Goal: Information Seeking & Learning: Check status

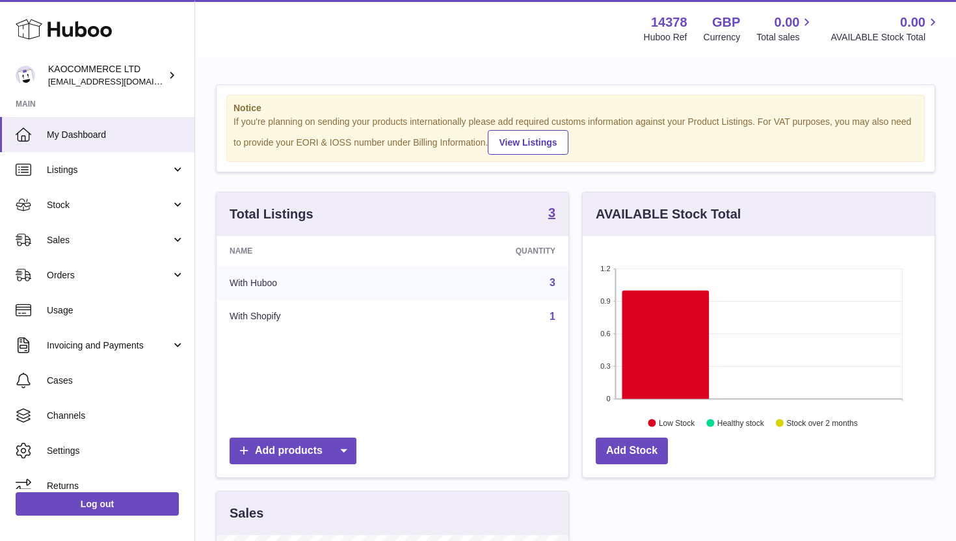
scroll to position [203, 352]
click at [124, 196] on link "Stock" at bounding box center [97, 204] width 194 height 35
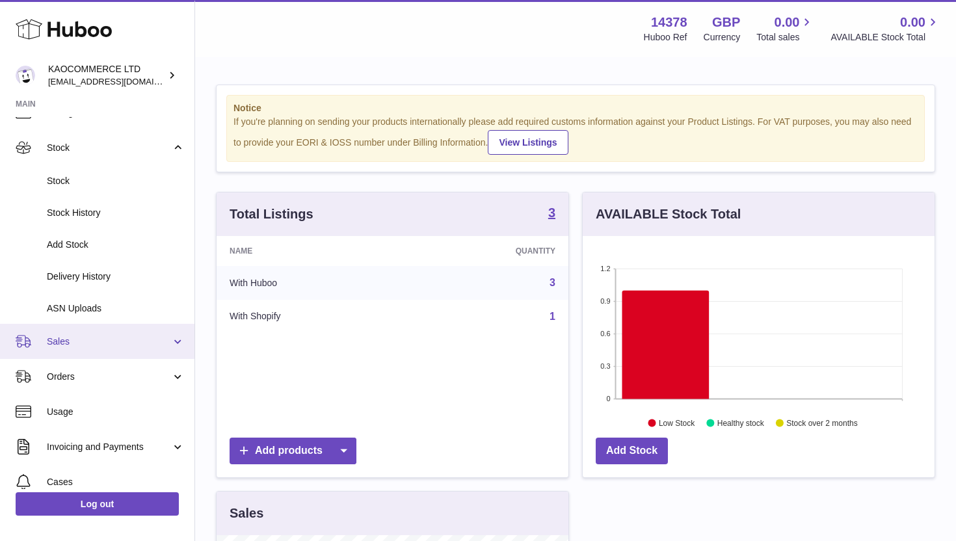
scroll to position [104, 0]
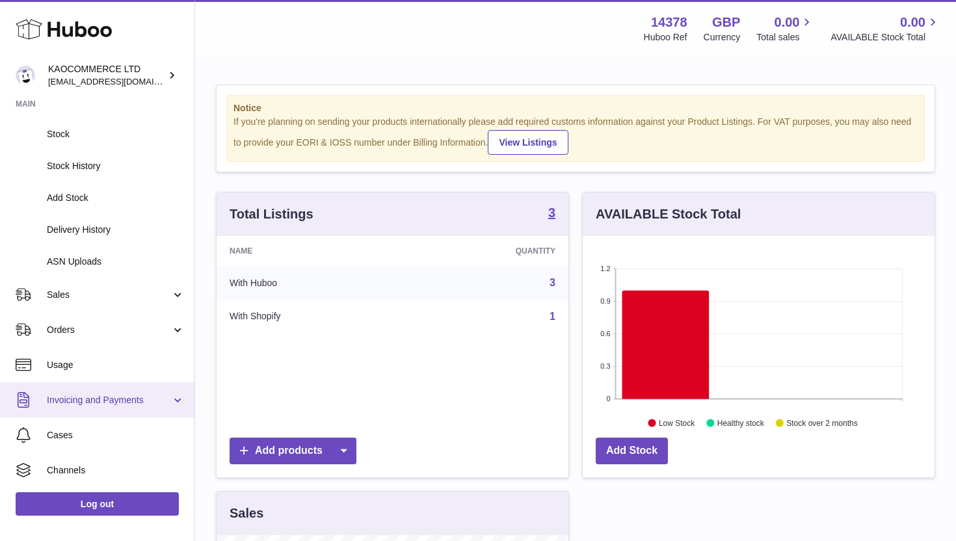
click at [120, 396] on span "Invoicing and Payments" at bounding box center [109, 400] width 124 height 12
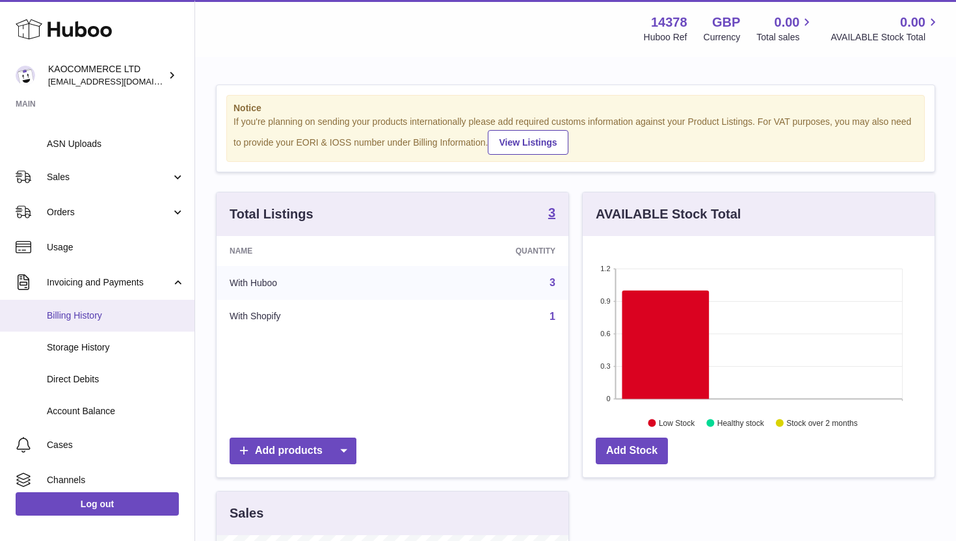
scroll to position [234, 0]
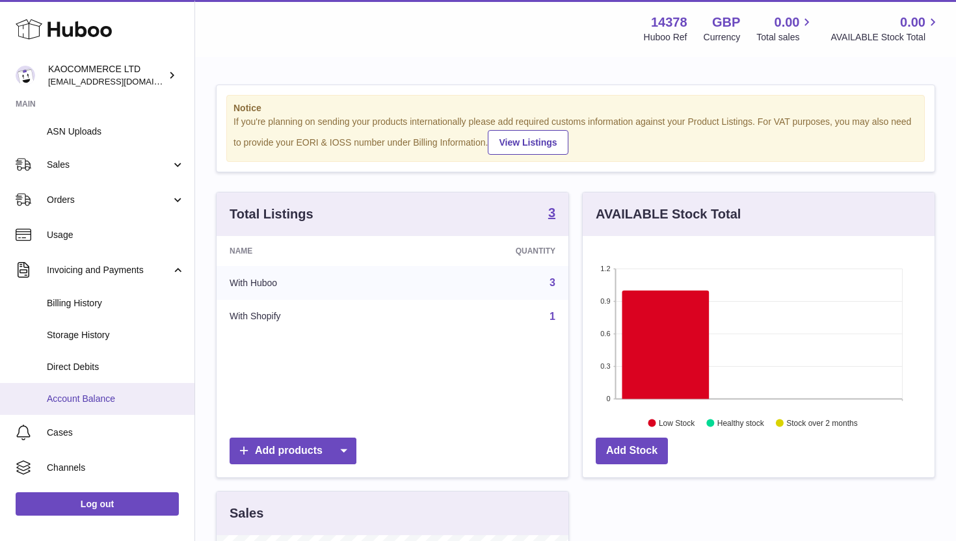
click at [90, 393] on span "Account Balance" at bounding box center [116, 399] width 138 height 12
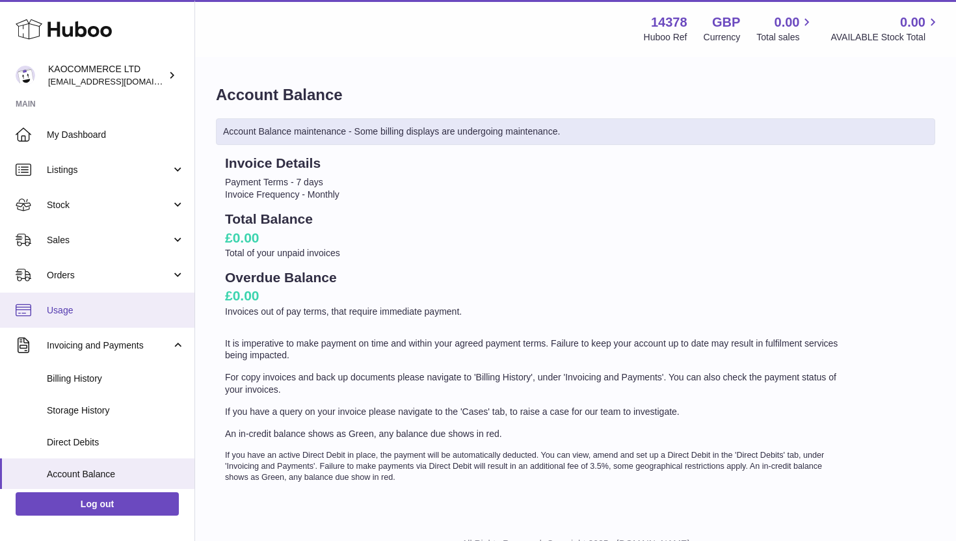
click at [111, 313] on span "Usage" at bounding box center [116, 310] width 138 height 12
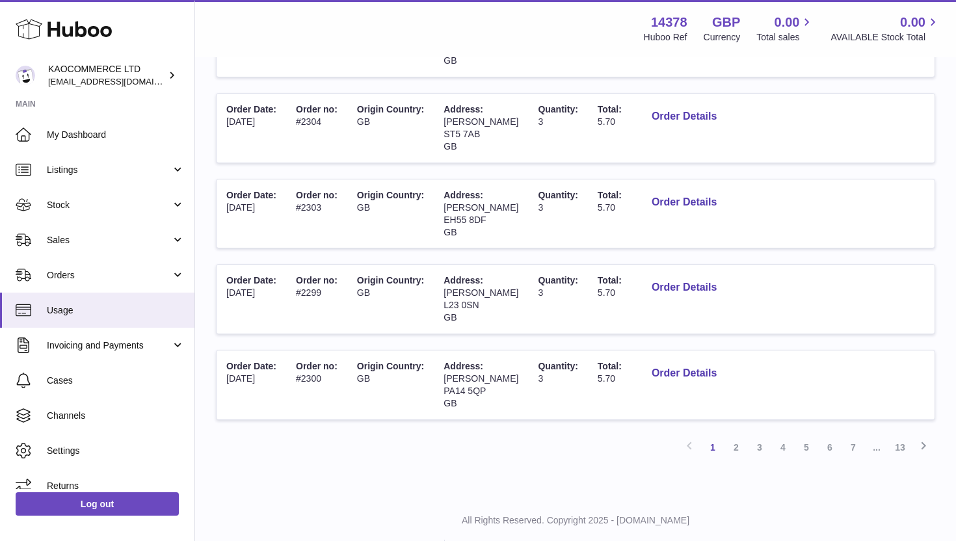
scroll to position [713, 0]
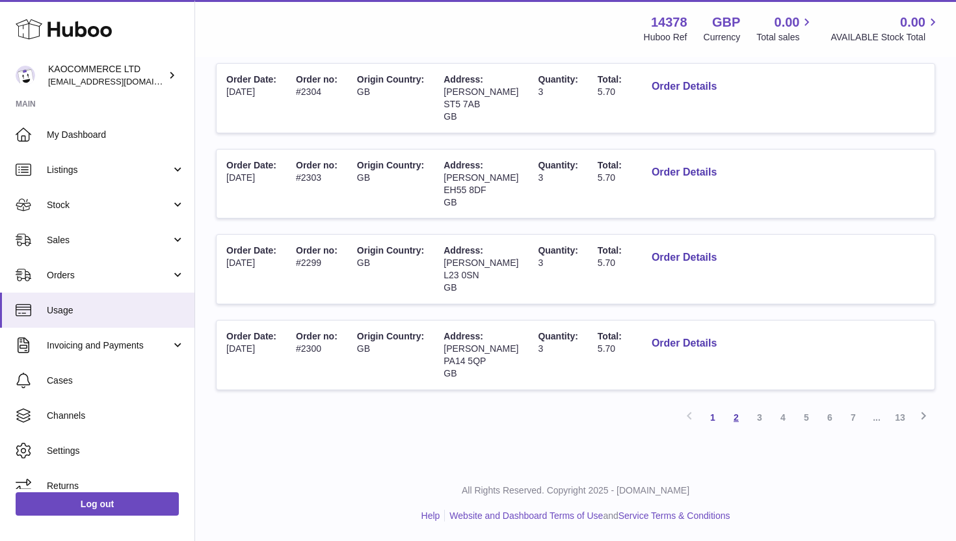
click at [739, 421] on link "2" at bounding box center [735, 417] width 23 height 23
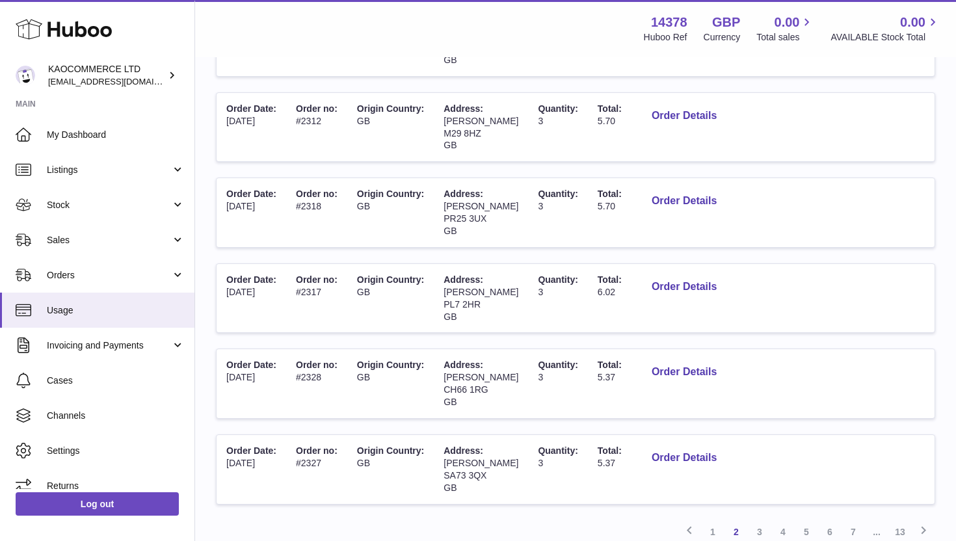
scroll to position [713, 0]
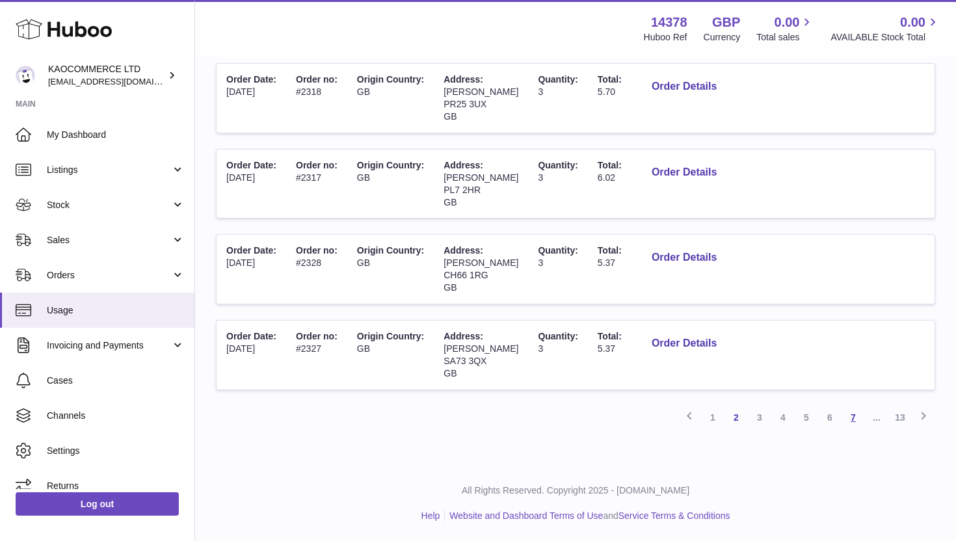
click at [854, 421] on link "7" at bounding box center [852, 417] width 23 height 23
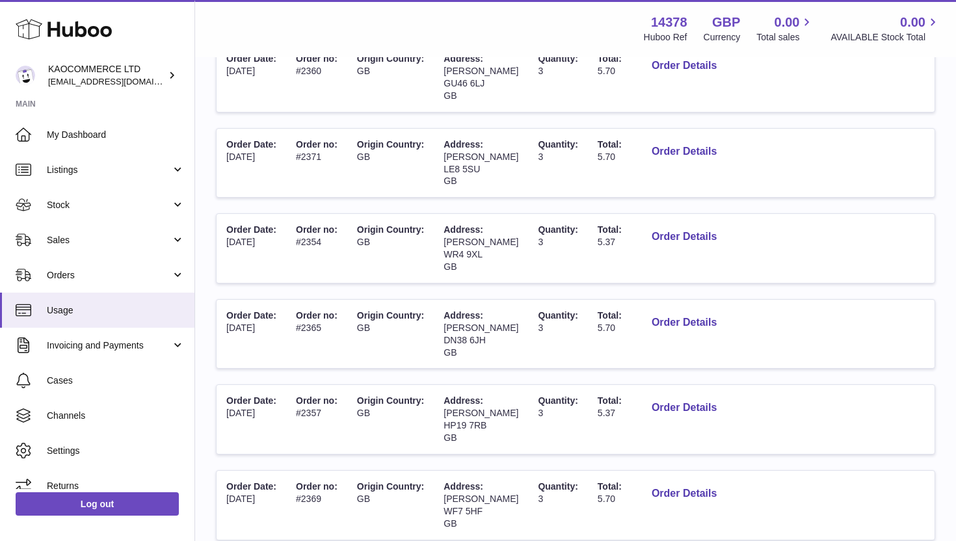
scroll to position [574, 0]
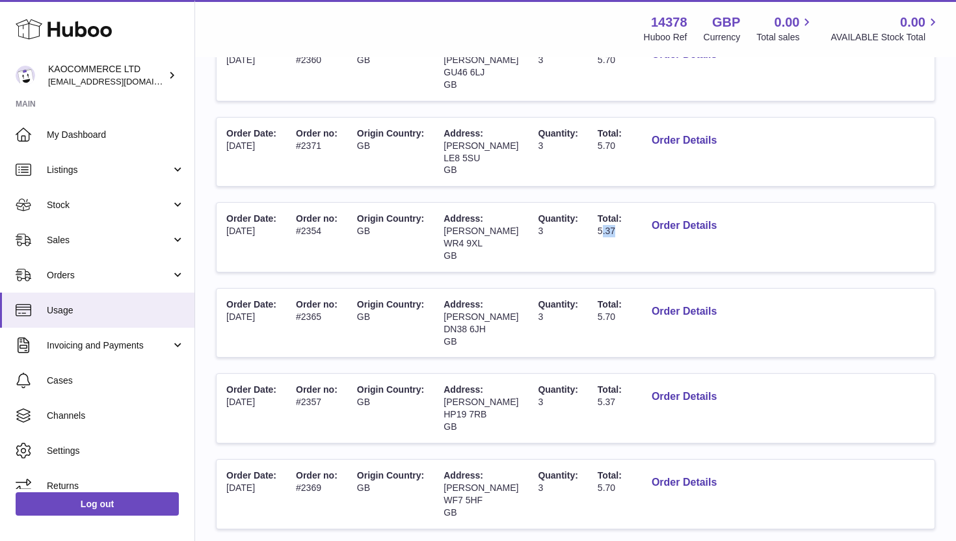
drag, startPoint x: 596, startPoint y: 233, endPoint x: 612, endPoint y: 233, distance: 16.9
click at [612, 233] on td "Total: 5.37" at bounding box center [610, 237] width 44 height 69
click at [598, 235] on span "5.37" at bounding box center [607, 231] width 18 height 10
drag, startPoint x: 595, startPoint y: 235, endPoint x: 610, endPoint y: 235, distance: 15.0
click at [610, 235] on span "5.37" at bounding box center [607, 231] width 18 height 10
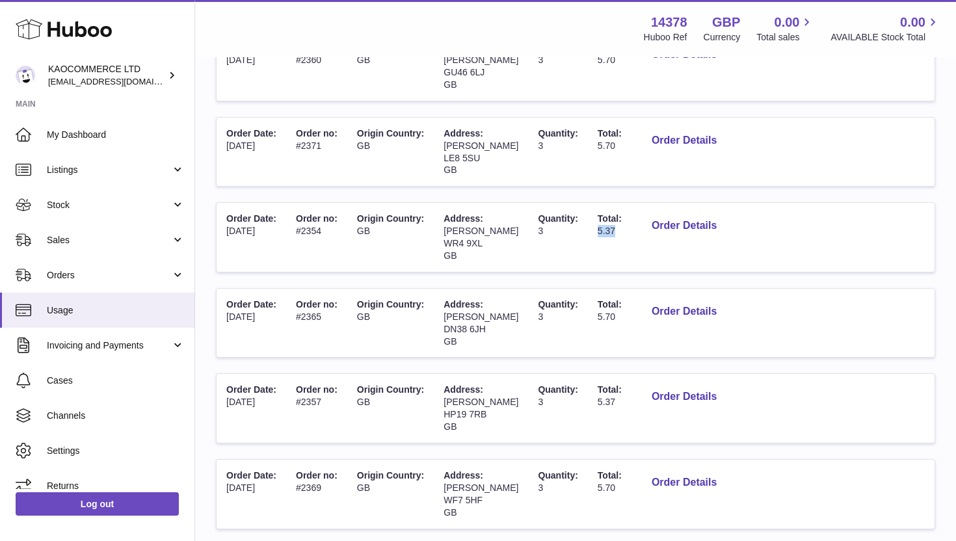
scroll to position [661, 0]
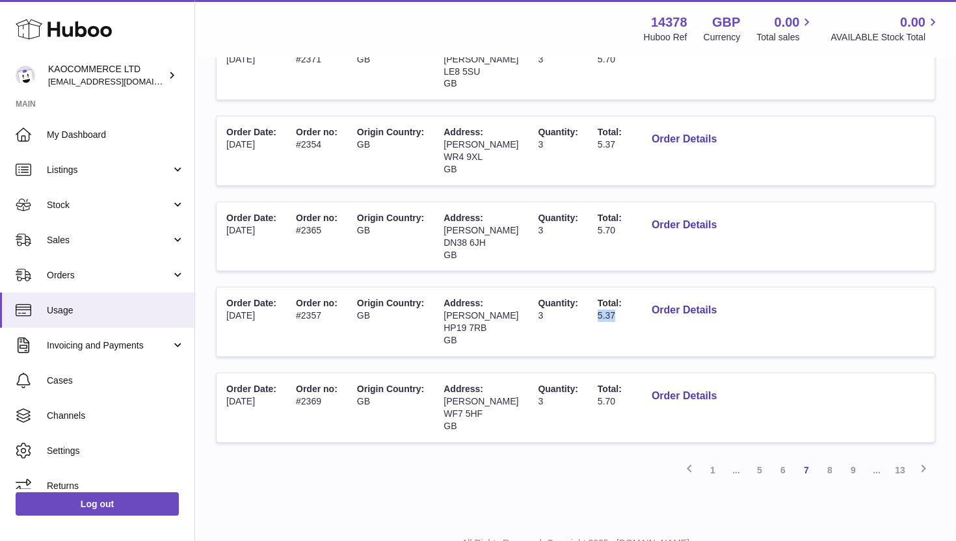
drag, startPoint x: 601, startPoint y: 313, endPoint x: 620, endPoint y: 313, distance: 19.5
click at [620, 313] on td "Total: 5.37" at bounding box center [610, 321] width 44 height 69
click at [594, 320] on td "Total: 5.37" at bounding box center [610, 321] width 44 height 69
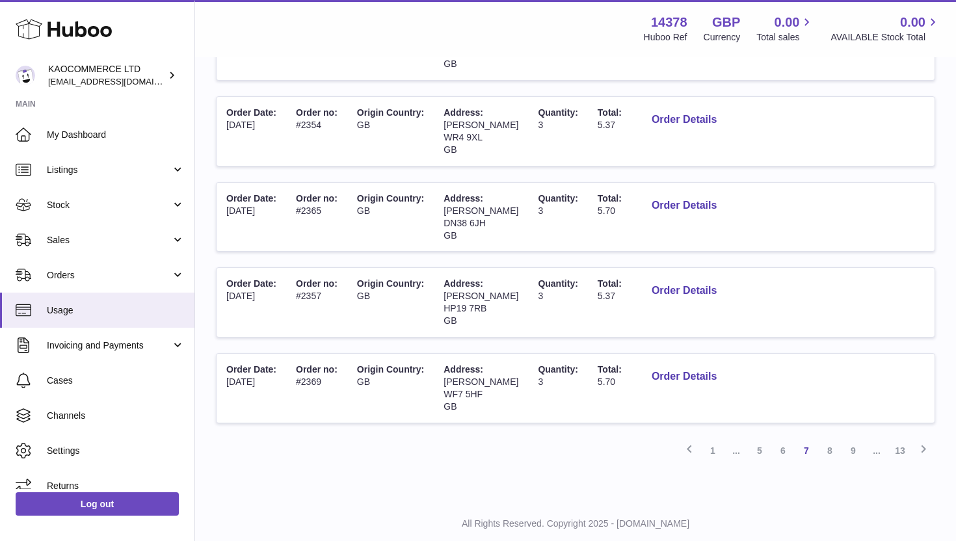
scroll to position [681, 0]
click at [828, 453] on link "8" at bounding box center [829, 449] width 23 height 23
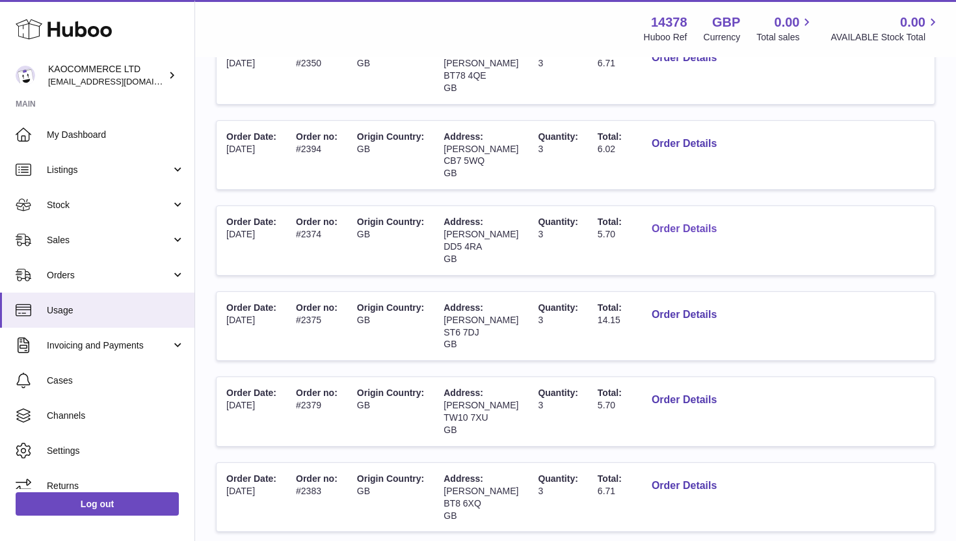
scroll to position [415, 0]
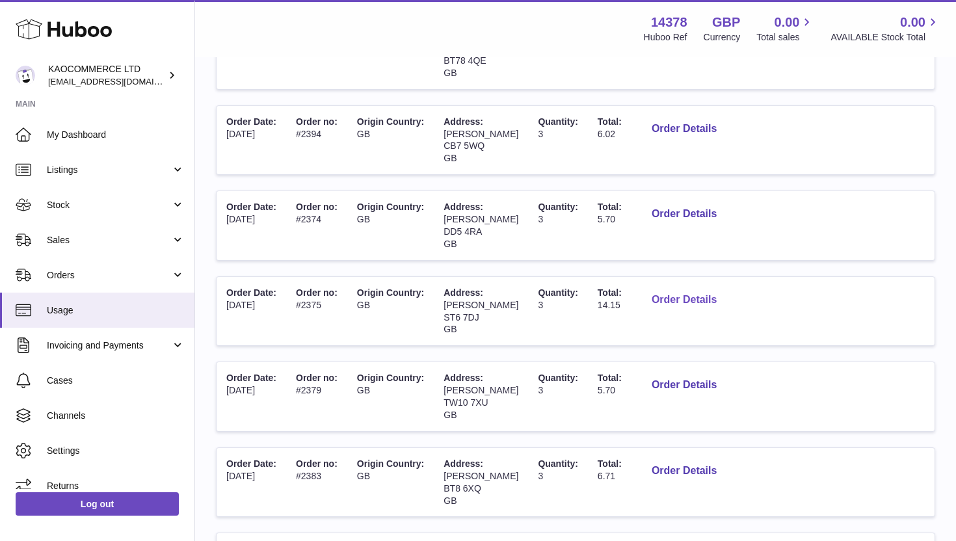
click at [653, 302] on button "Order Details" at bounding box center [684, 300] width 86 height 27
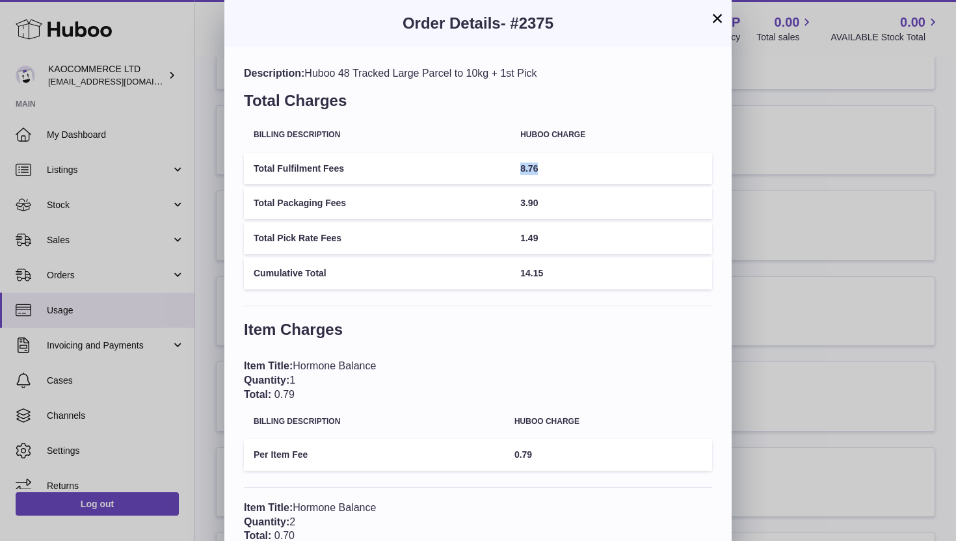
drag, startPoint x: 508, startPoint y: 174, endPoint x: 538, endPoint y: 174, distance: 29.9
click at [538, 174] on tr "Total Fulfilment Fees 8.76" at bounding box center [478, 169] width 468 height 32
click at [538, 174] on td "8.76" at bounding box center [611, 169] width 202 height 32
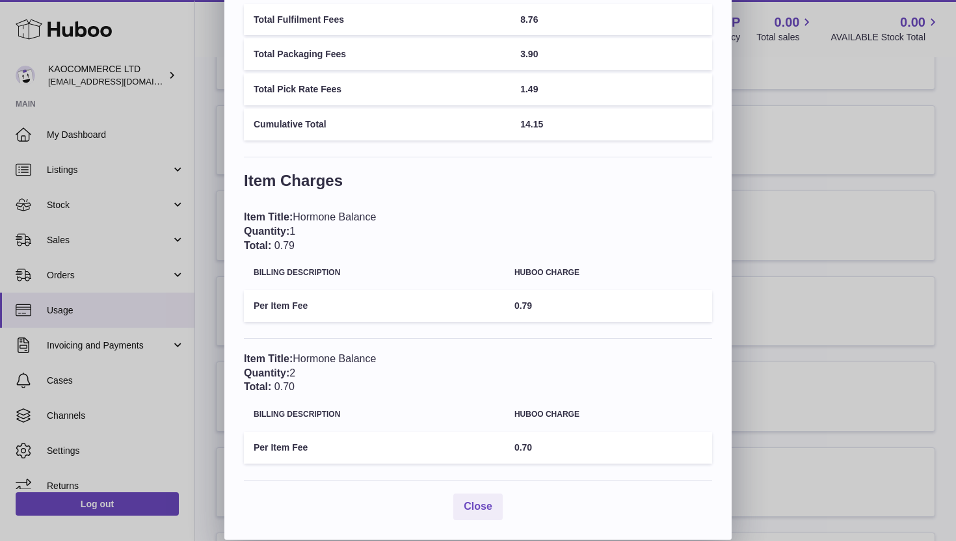
scroll to position [0, 0]
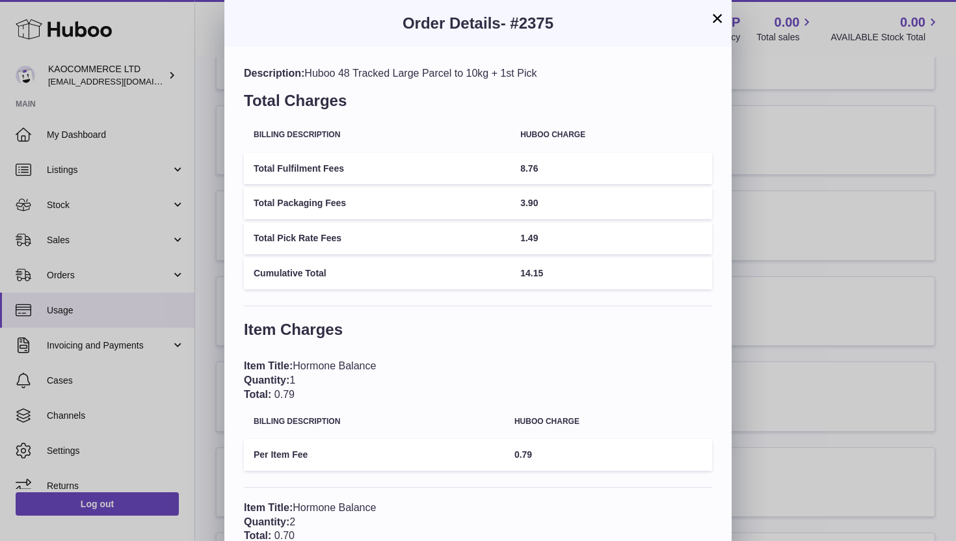
click at [717, 16] on button "×" at bounding box center [717, 18] width 16 height 16
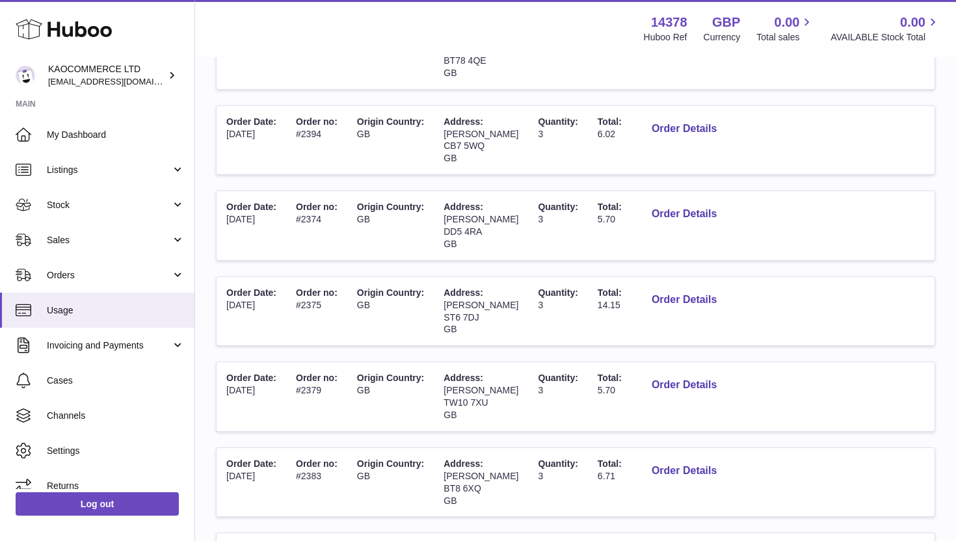
drag, startPoint x: 481, startPoint y: 318, endPoint x: 438, endPoint y: 317, distance: 42.9
click at [438, 317] on td "Address: [PERSON_NAME][STREET_ADDRESS] GB" at bounding box center [481, 311] width 94 height 69
copy span "ST6 7DJ"
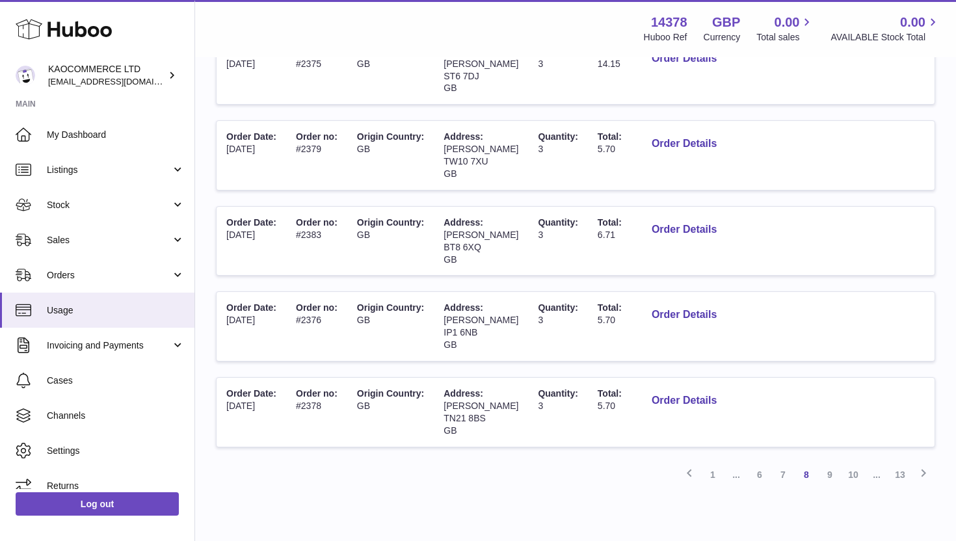
scroll to position [661, 0]
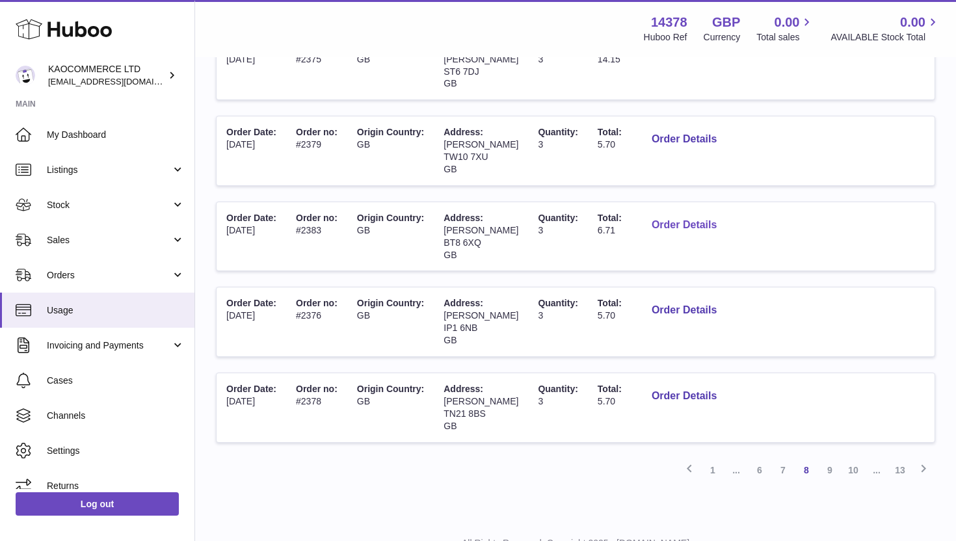
click at [657, 224] on button "Order Details" at bounding box center [684, 225] width 86 height 27
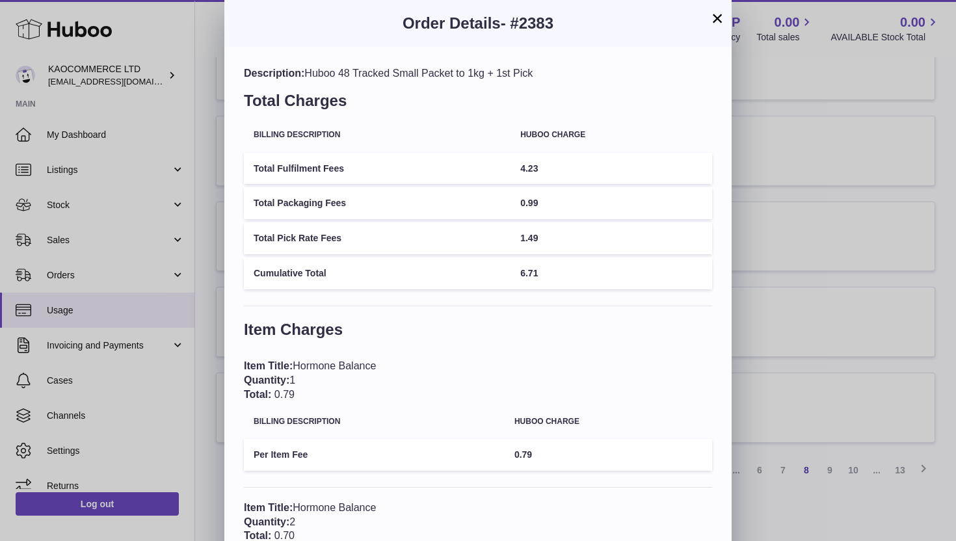
scroll to position [149, 0]
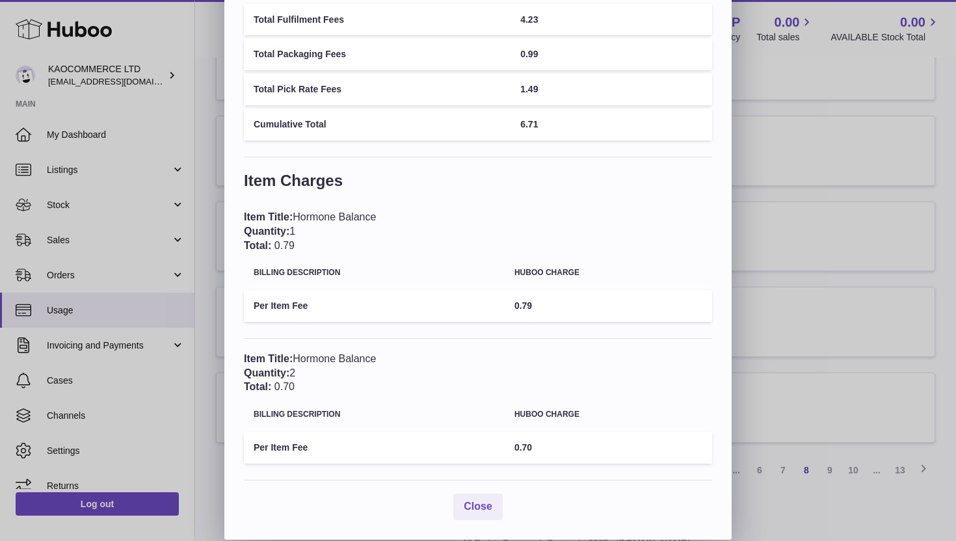
drag, startPoint x: 294, startPoint y: 371, endPoint x: 287, endPoint y: 371, distance: 7.2
click at [289, 371] on div "Item Title: Hormone Balance Quantity: 2 Total: 0.70" at bounding box center [478, 373] width 468 height 42
drag, startPoint x: 298, startPoint y: 239, endPoint x: 278, endPoint y: 236, distance: 19.8
click at [279, 238] on div "Item Title: Hormone Balance Quantity: 1 Total: 0.79" at bounding box center [478, 231] width 468 height 42
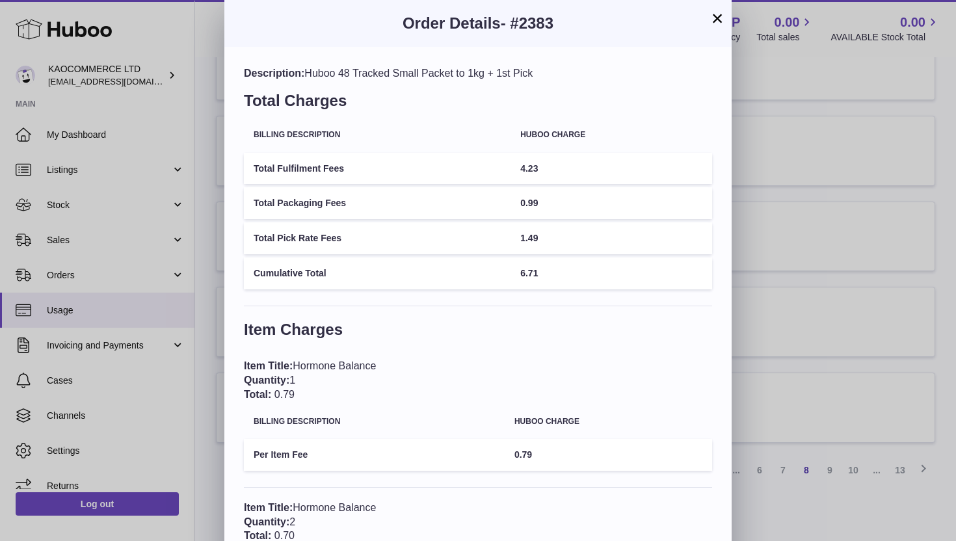
click at [402, 250] on td "Total Pick Rate Fees" at bounding box center [377, 238] width 267 height 32
click at [717, 11] on button "×" at bounding box center [717, 18] width 16 height 16
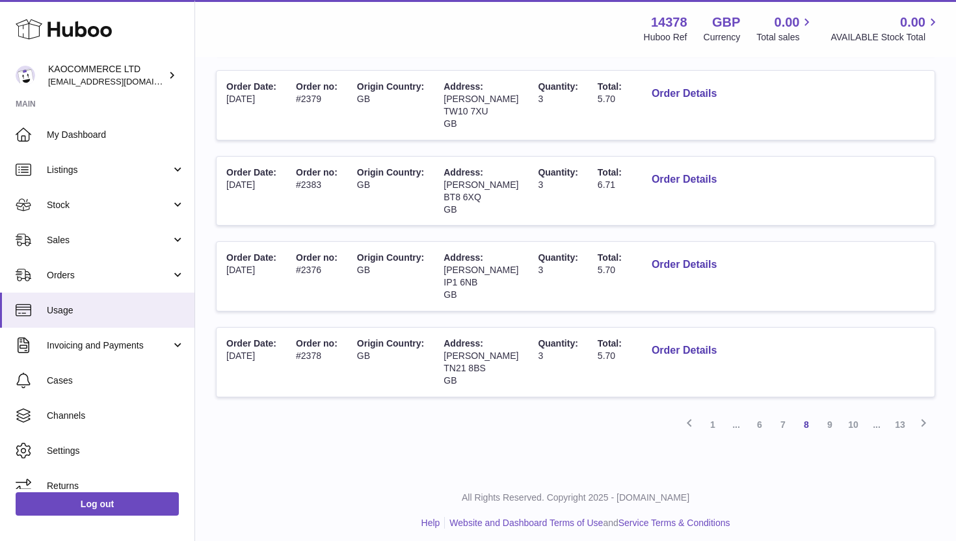
scroll to position [713, 0]
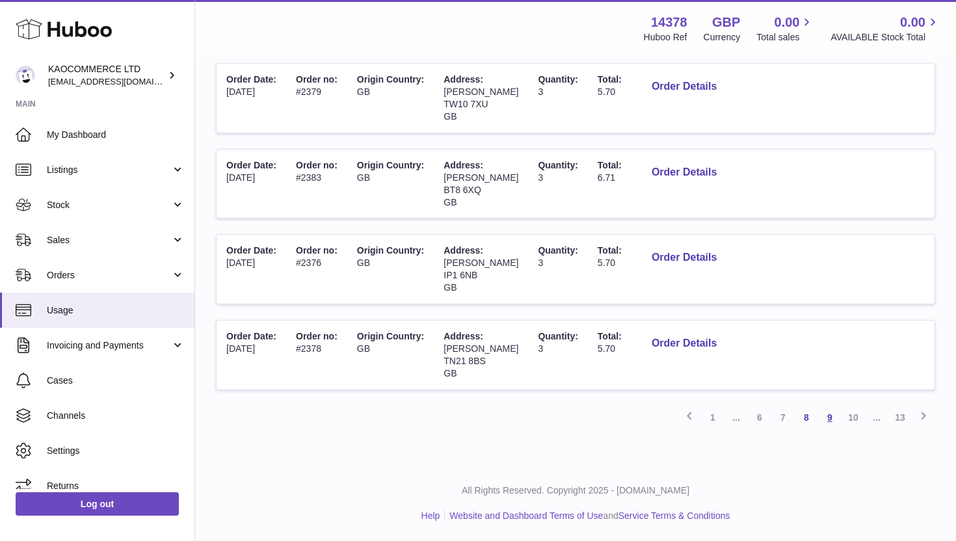
click at [830, 410] on link "9" at bounding box center [829, 417] width 23 height 23
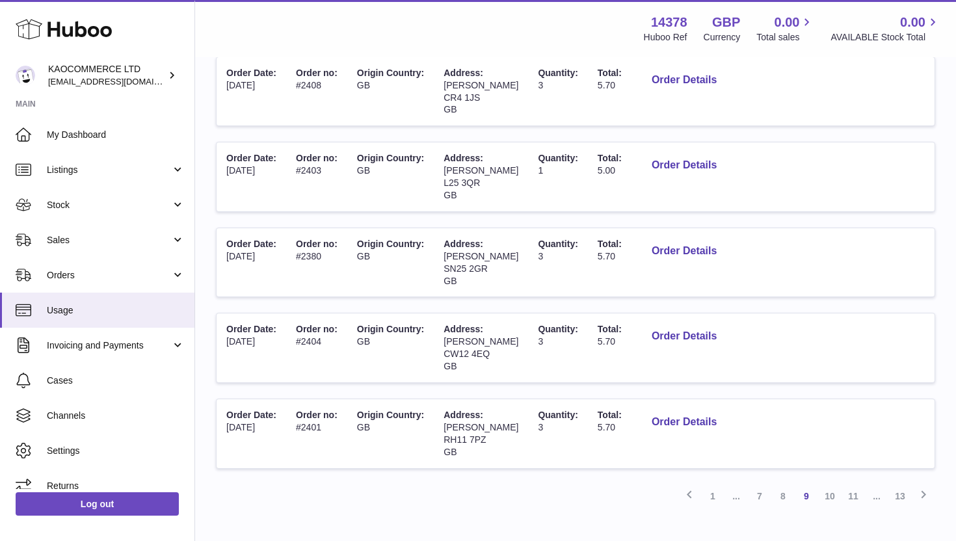
scroll to position [633, 0]
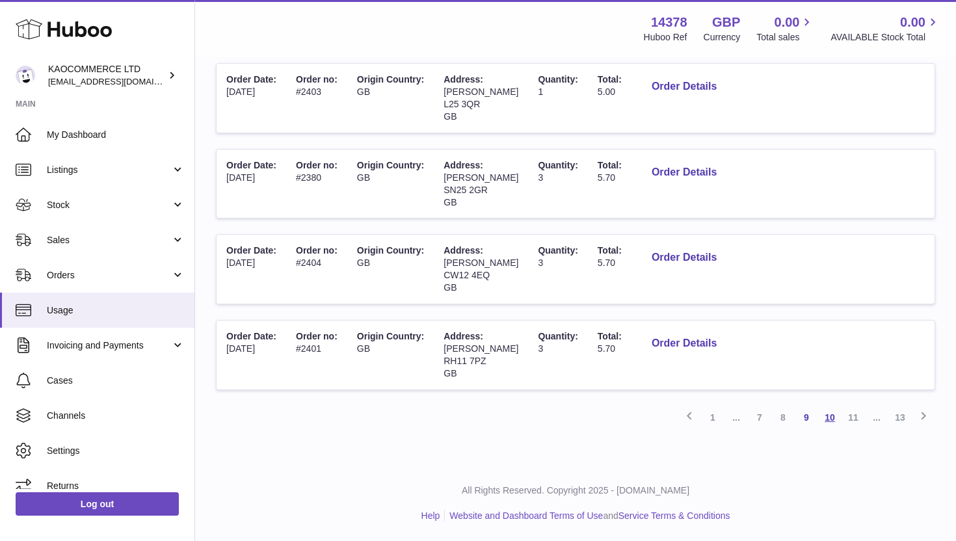
click at [819, 410] on link "10" at bounding box center [829, 417] width 23 height 23
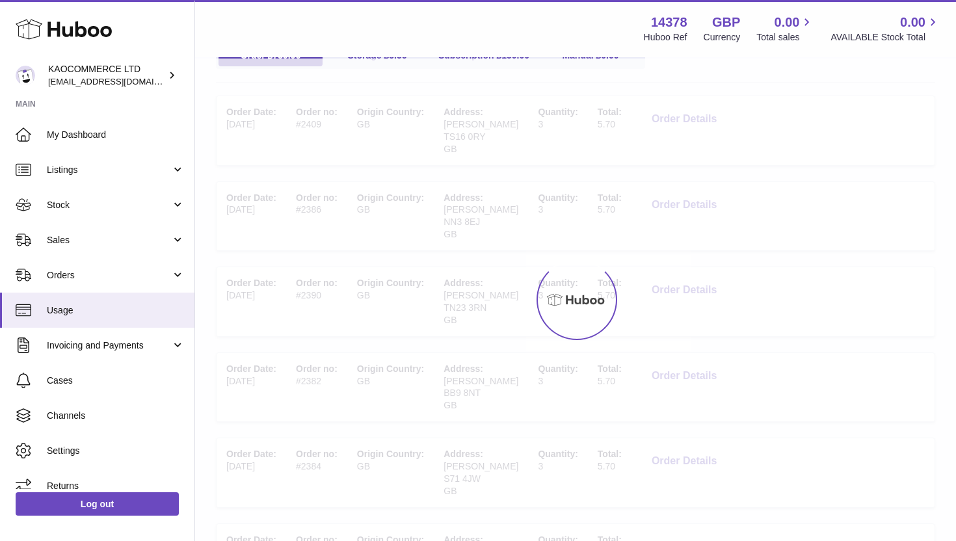
scroll to position [59, 0]
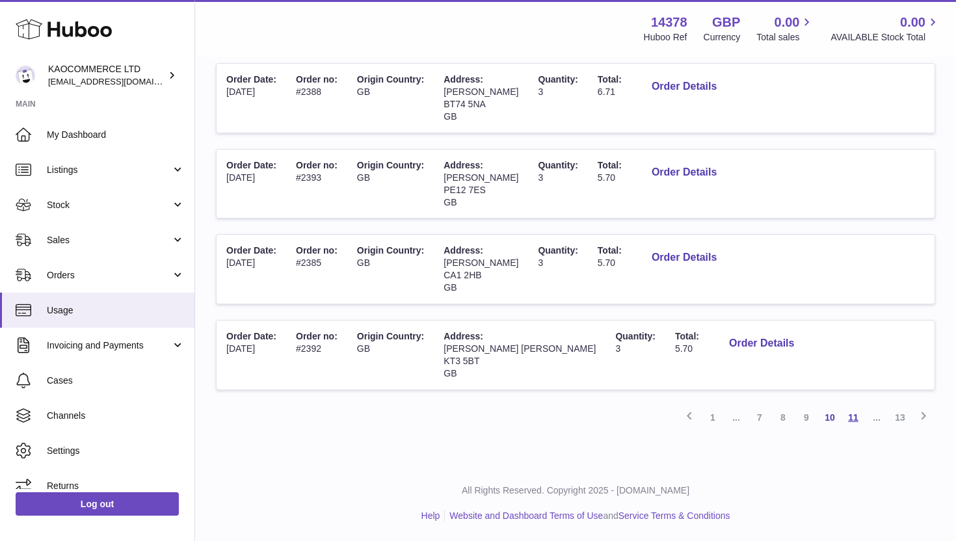
click at [852, 417] on link "11" at bounding box center [852, 417] width 23 height 23
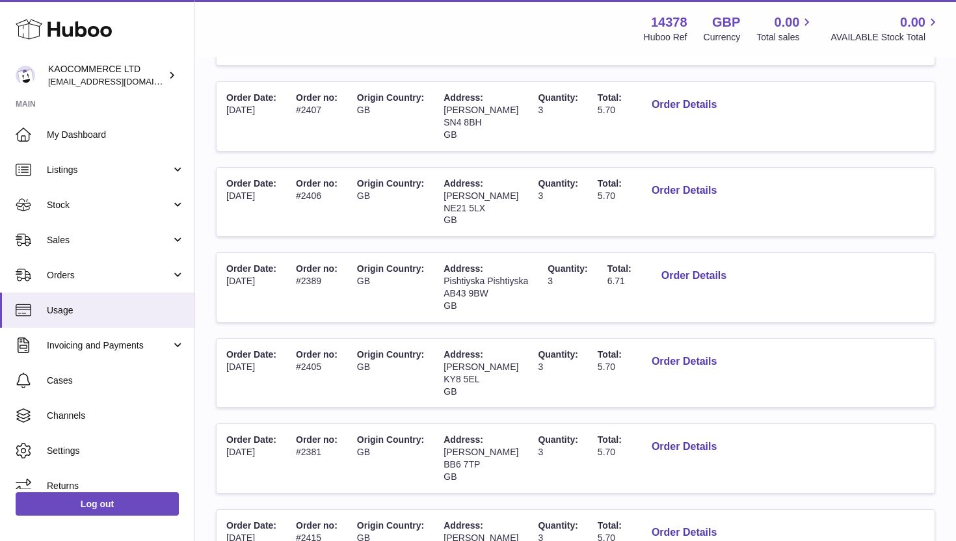
scroll to position [540, 0]
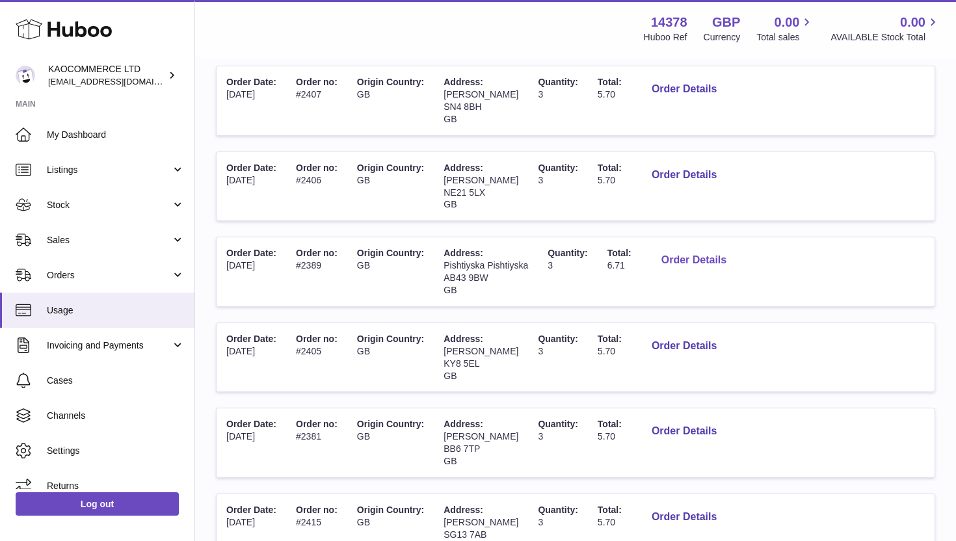
click at [677, 259] on button "Order Details" at bounding box center [694, 260] width 86 height 27
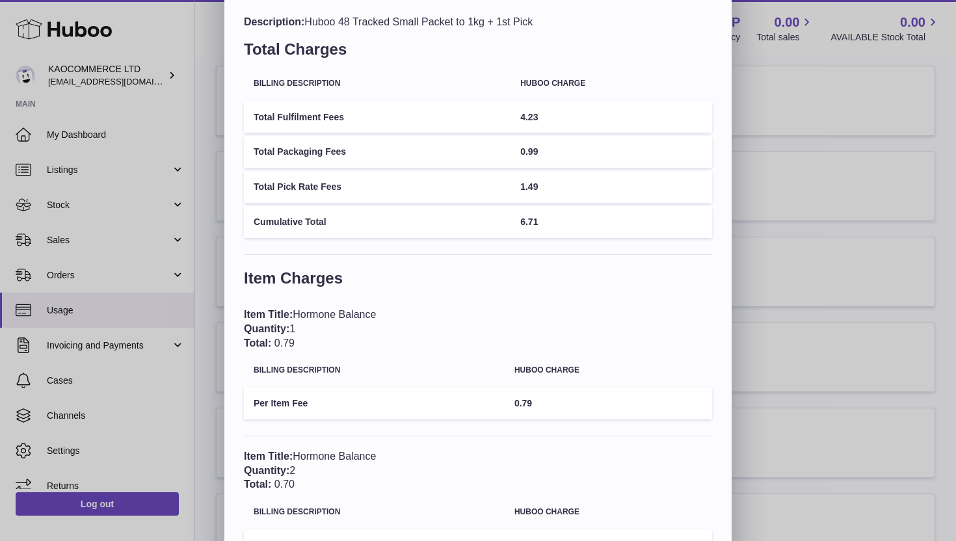
scroll to position [0, 0]
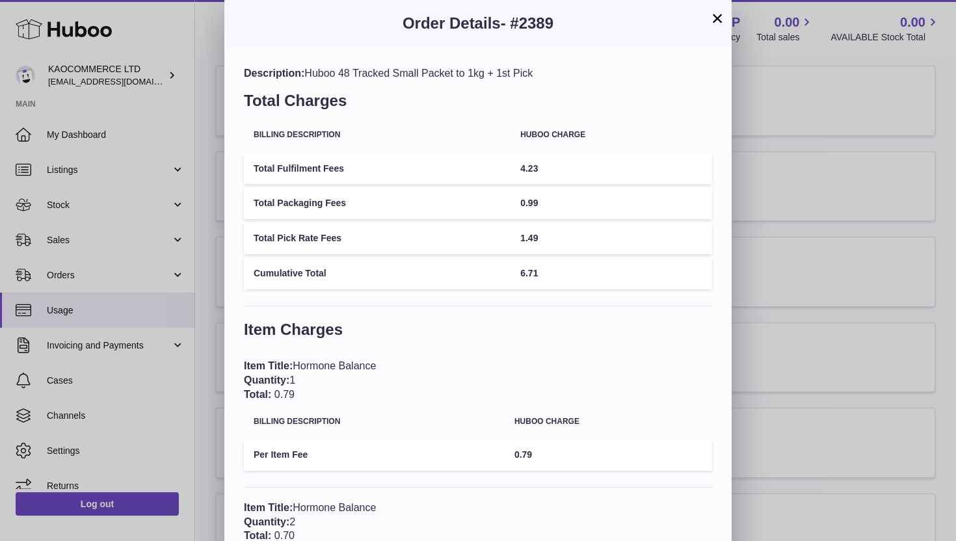
drag, startPoint x: 496, startPoint y: 65, endPoint x: 458, endPoint y: 65, distance: 38.4
click at [458, 65] on div "Description: Huboo 48 Tracked Small Packet to 1kg + 1st Pick Total Charges Bill…" at bounding box center [477, 368] width 507 height 642
click at [490, 68] on div "Description: Huboo 48 Tracked Small Packet to 1kg + 1st Pick" at bounding box center [478, 73] width 468 height 14
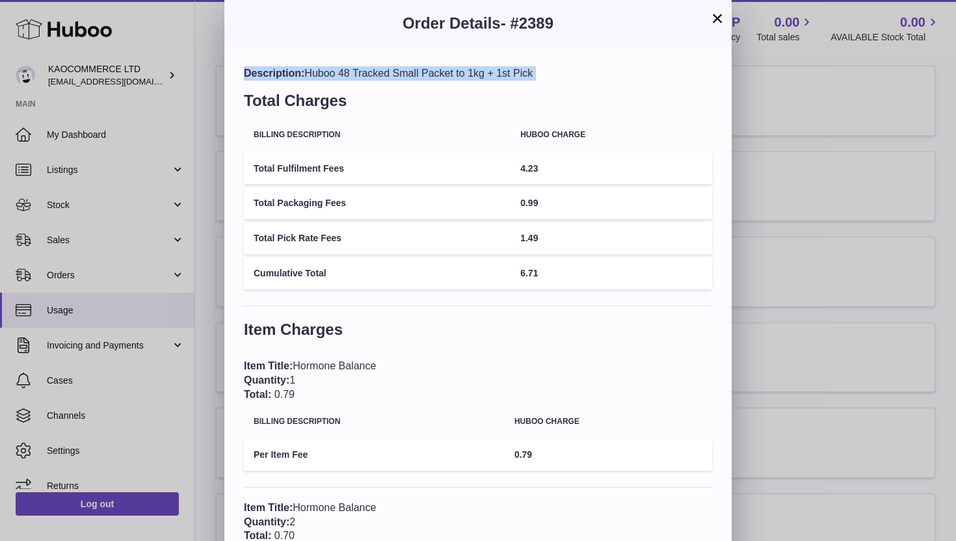
click at [490, 68] on div "Description: Huboo 48 Tracked Small Packet to 1kg + 1st Pick" at bounding box center [478, 73] width 468 height 14
click at [718, 19] on button "×" at bounding box center [717, 18] width 16 height 16
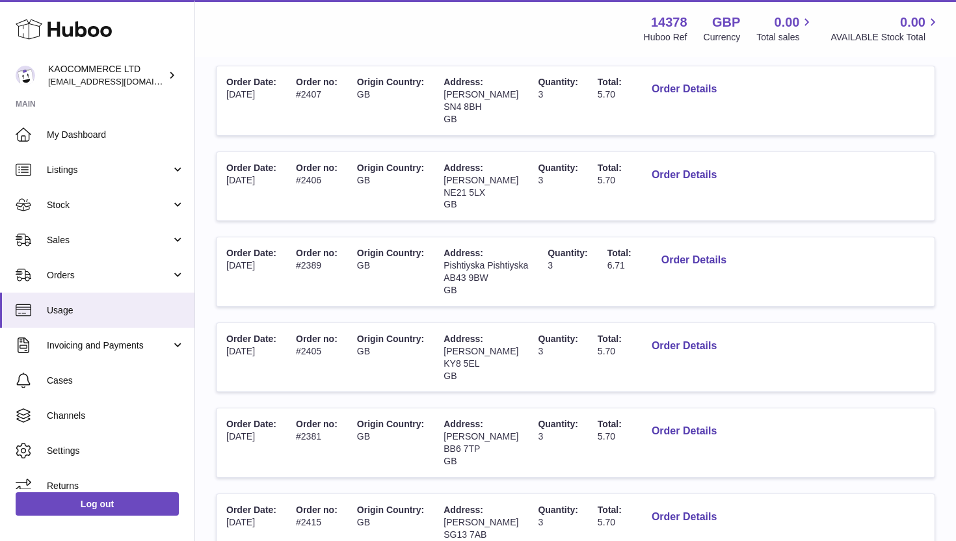
click at [469, 279] on span "AB43 9BW" at bounding box center [465, 277] width 44 height 10
copy span "AB43 9BW"
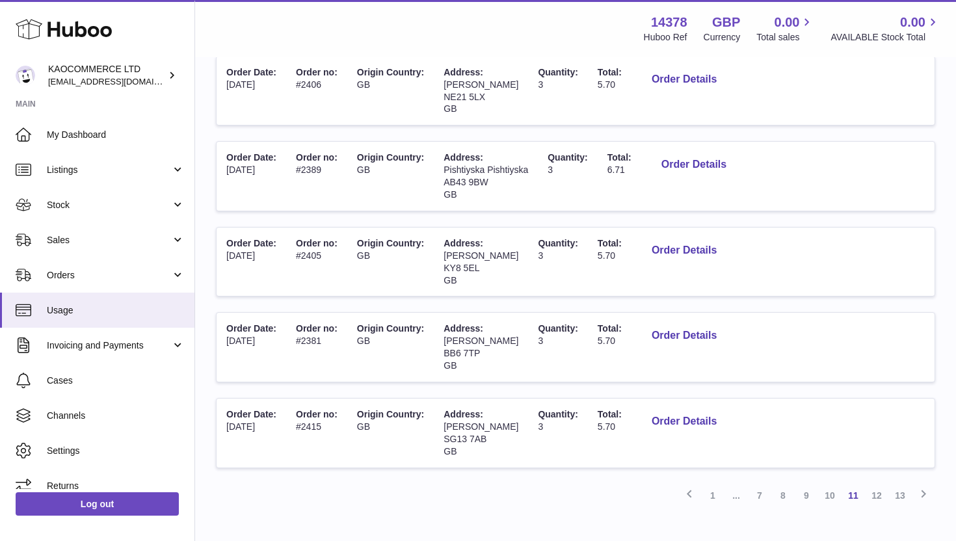
scroll to position [655, 0]
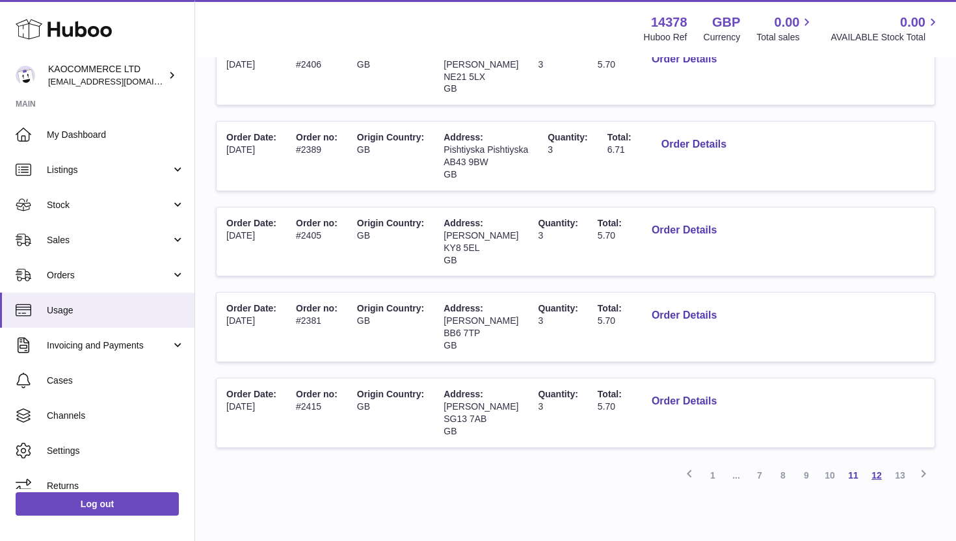
click at [868, 476] on link "12" at bounding box center [876, 475] width 23 height 23
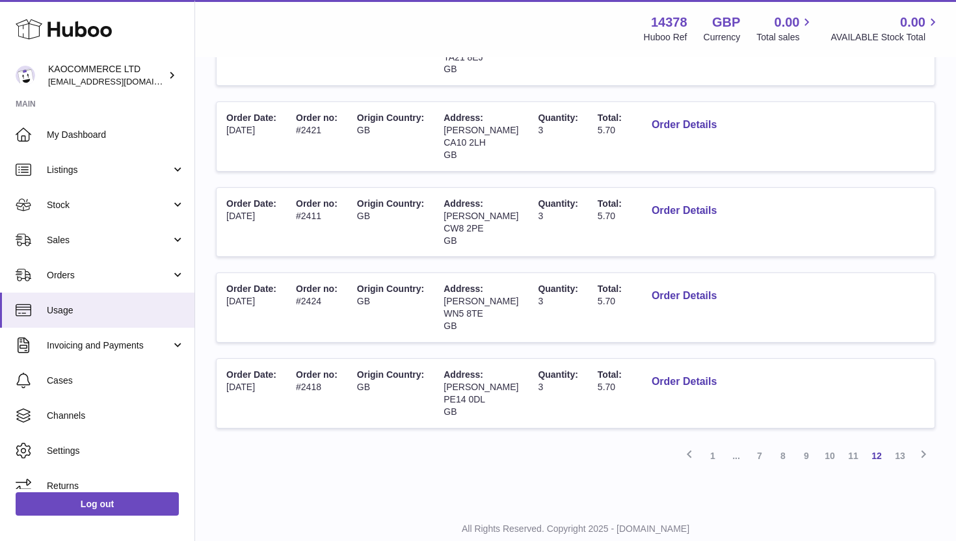
scroll to position [713, 0]
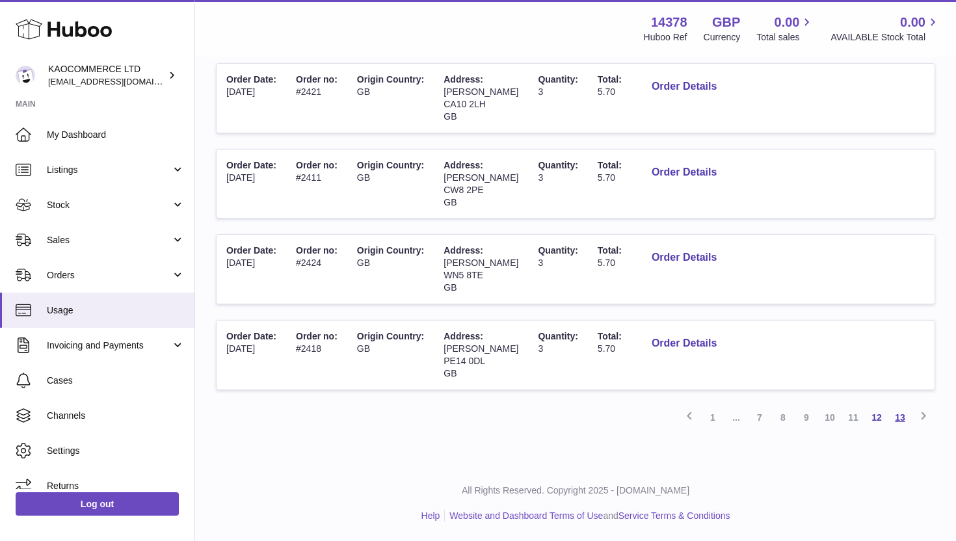
click at [901, 413] on link "13" at bounding box center [899, 417] width 23 height 23
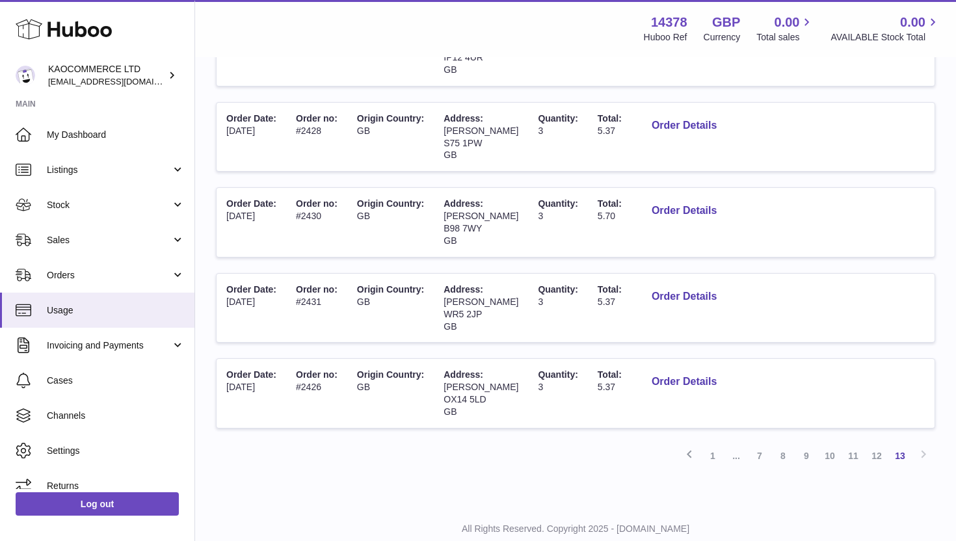
scroll to position [595, 0]
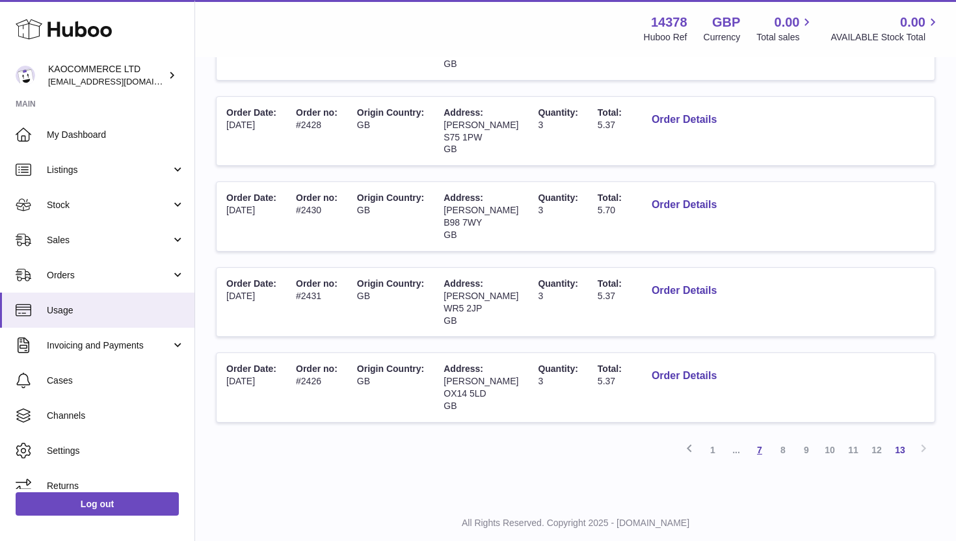
click at [757, 449] on link "7" at bounding box center [759, 449] width 23 height 23
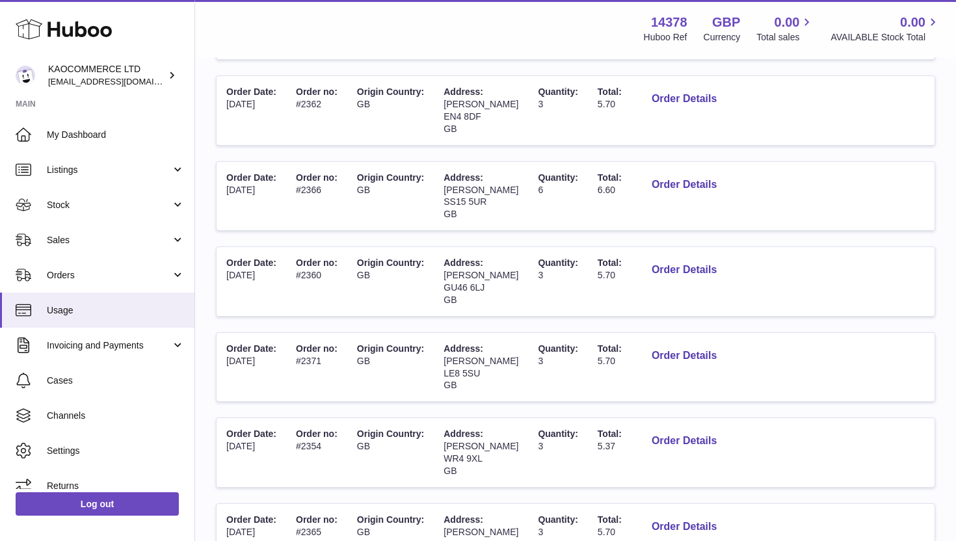
scroll to position [355, 0]
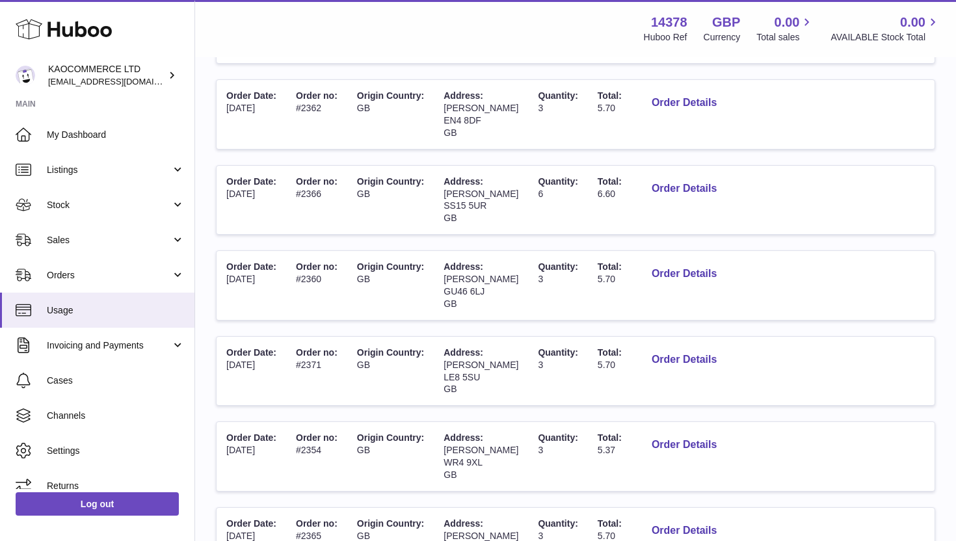
click at [469, 209] on span "SS15 5UR" at bounding box center [464, 205] width 43 height 10
copy span "SS15 5UR"
